Goal: Task Accomplishment & Management: Manage account settings

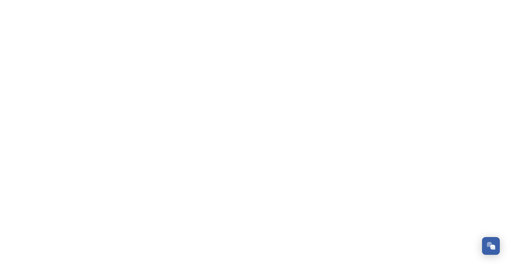
scroll to position [2424, 0]
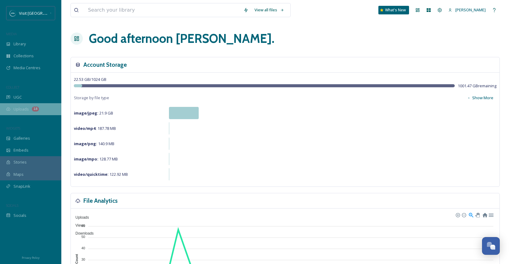
click at [23, 109] on span "Uploads" at bounding box center [20, 109] width 15 height 6
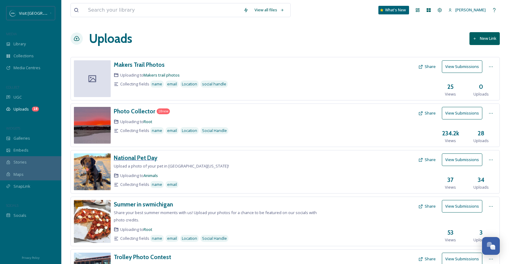
click at [151, 155] on h3 "National Pet Day" at bounding box center [136, 157] width 44 height 7
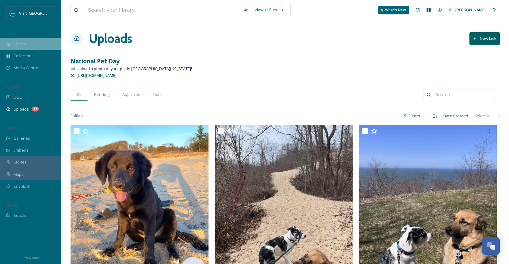
click at [21, 43] on span "Library" at bounding box center [19, 44] width 12 height 6
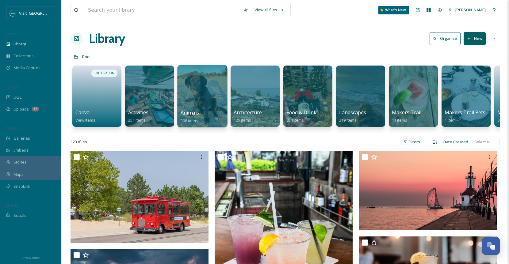
click at [204, 91] on div at bounding box center [202, 96] width 50 height 63
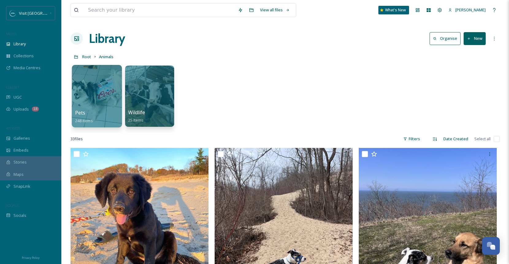
click at [102, 112] on div "Pets 248 items" at bounding box center [97, 116] width 44 height 15
click at [99, 94] on div at bounding box center [97, 96] width 50 height 63
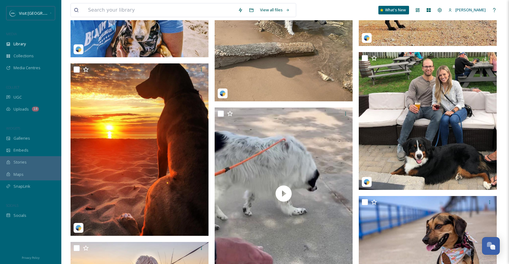
scroll to position [5699, 0]
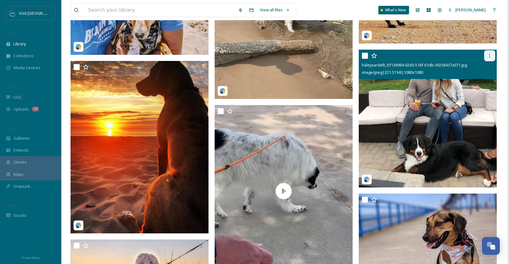
click at [490, 55] on icon at bounding box center [489, 55] width 5 height 5
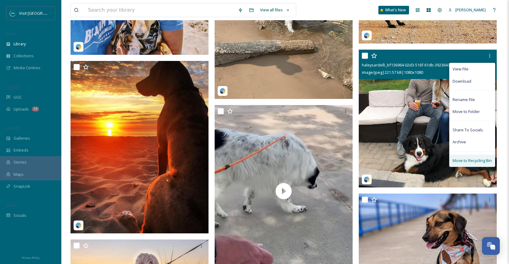
click at [474, 161] on span "Move to Recycling Bin" at bounding box center [472, 161] width 39 height 6
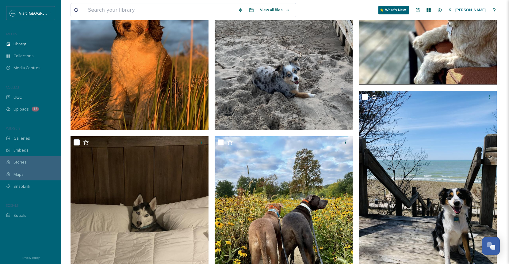
scroll to position [0, 0]
